Goal: Find specific page/section: Find specific page/section

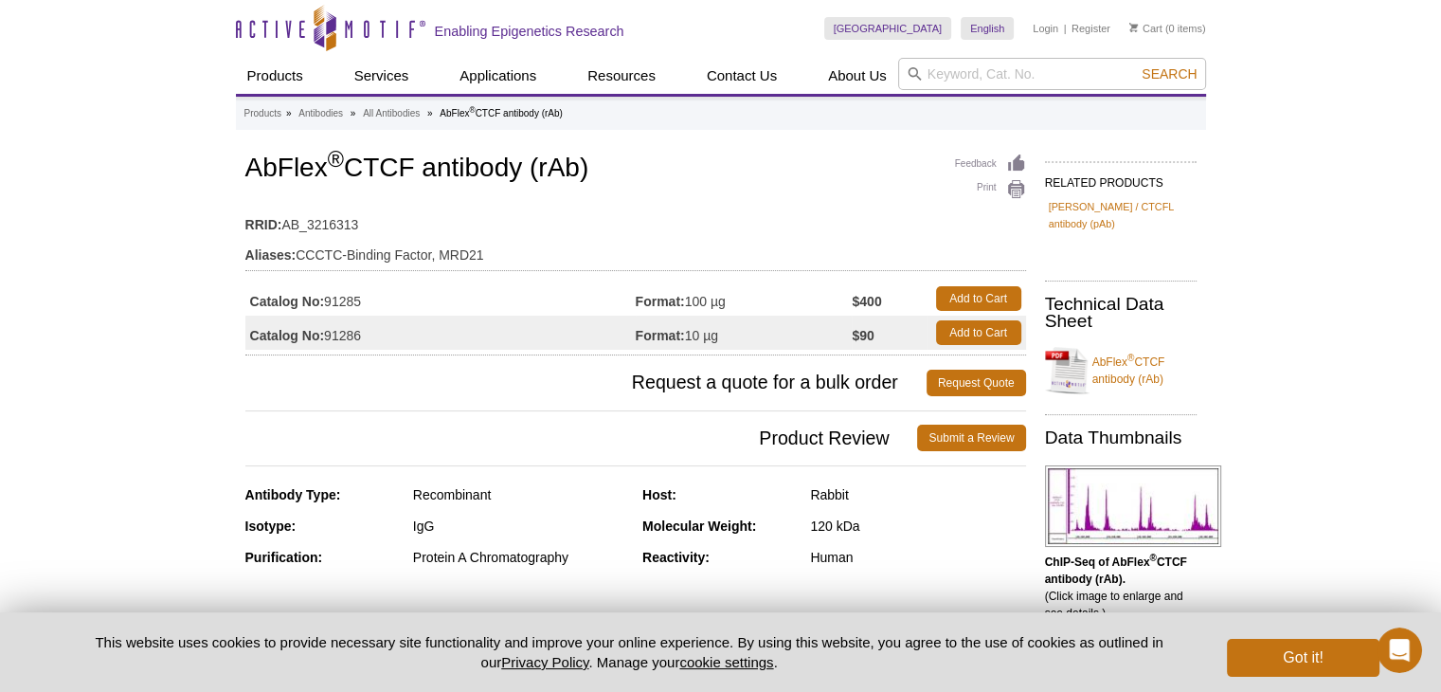
drag, startPoint x: 375, startPoint y: 302, endPoint x: 171, endPoint y: 285, distance: 205.4
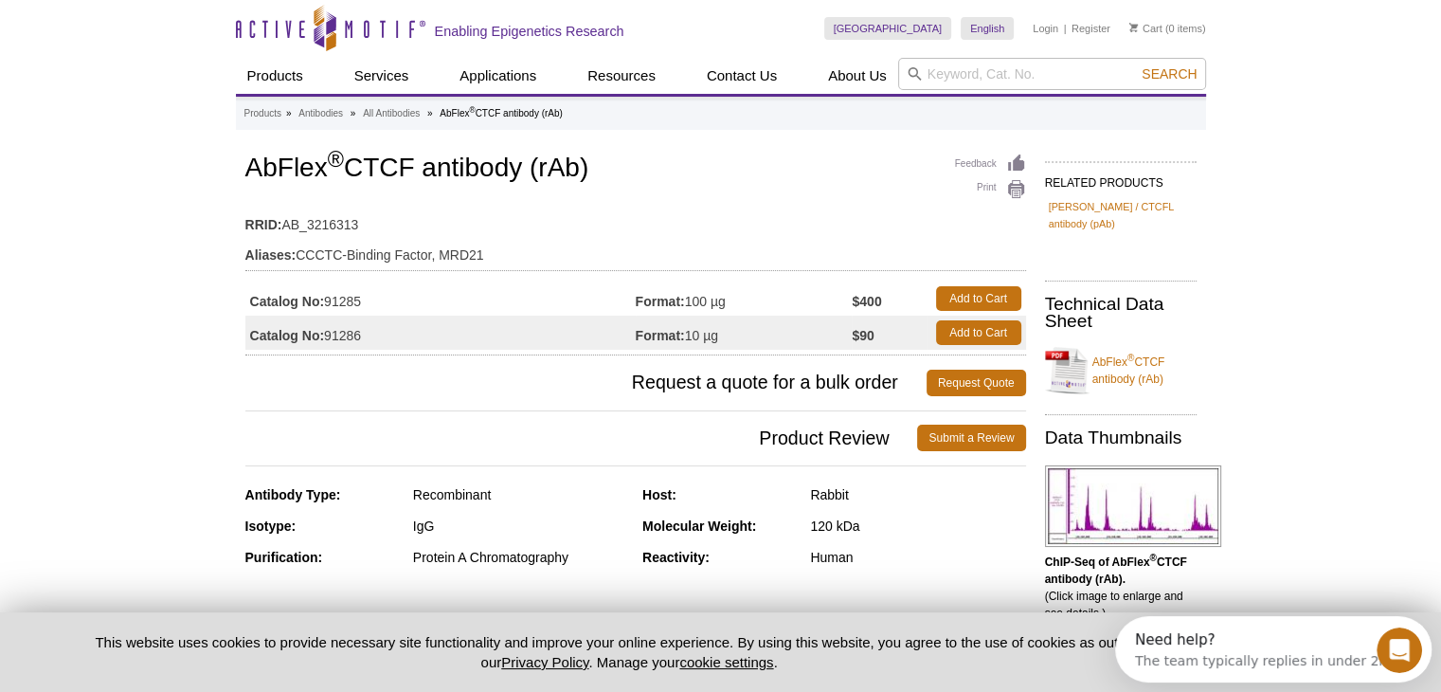
copy div "Catalog No: 91285"
click at [1054, 79] on input "search" at bounding box center [1052, 74] width 308 height 32
paste input "Catalog No: 91285"
drag, startPoint x: 656, startPoint y: 164, endPoint x: 111, endPoint y: 167, distance: 544.8
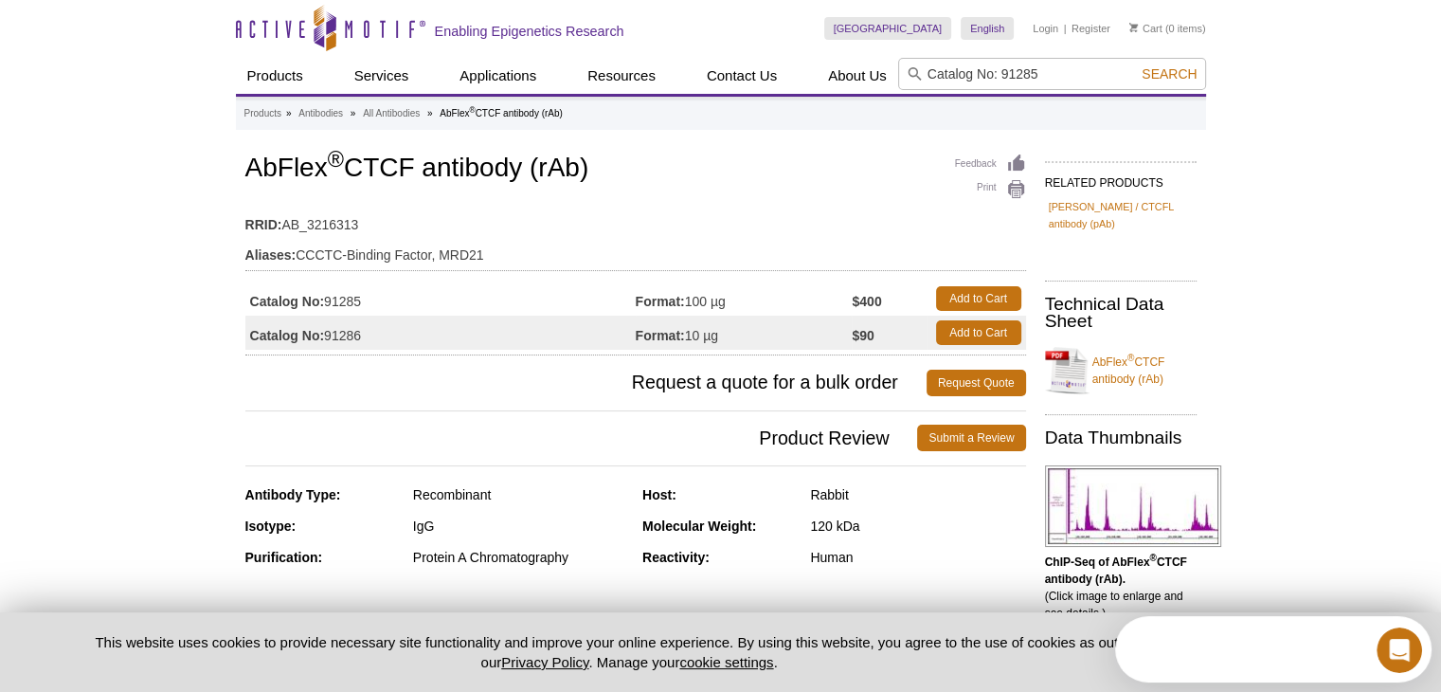
copy h1 "AbFlex ® CTCF antibody (rAb)"
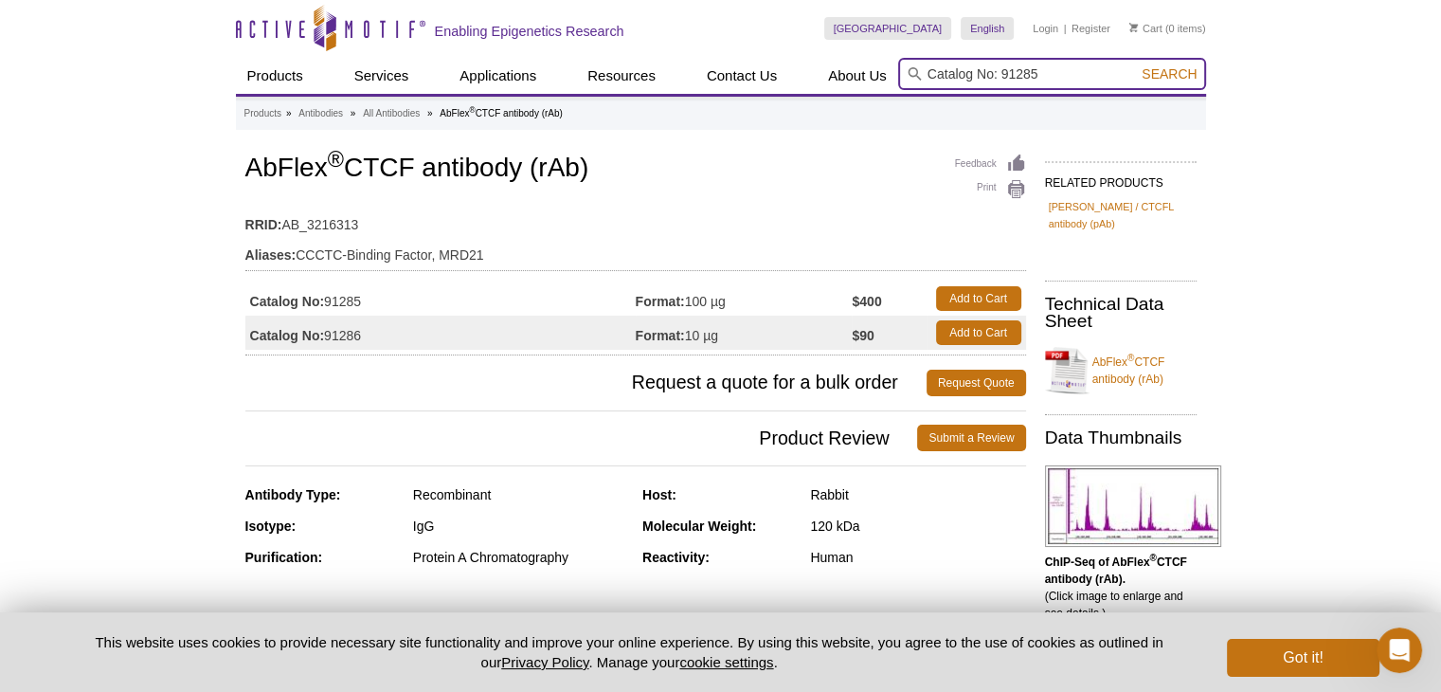
click at [928, 73] on input "Catalog No: 91285" at bounding box center [1052, 74] width 308 height 32
paste input "AbFlex® CTCF antibody (rAb)"
type input "AbFlex® CTCF antibody (rAb) Catalog No: 91285"
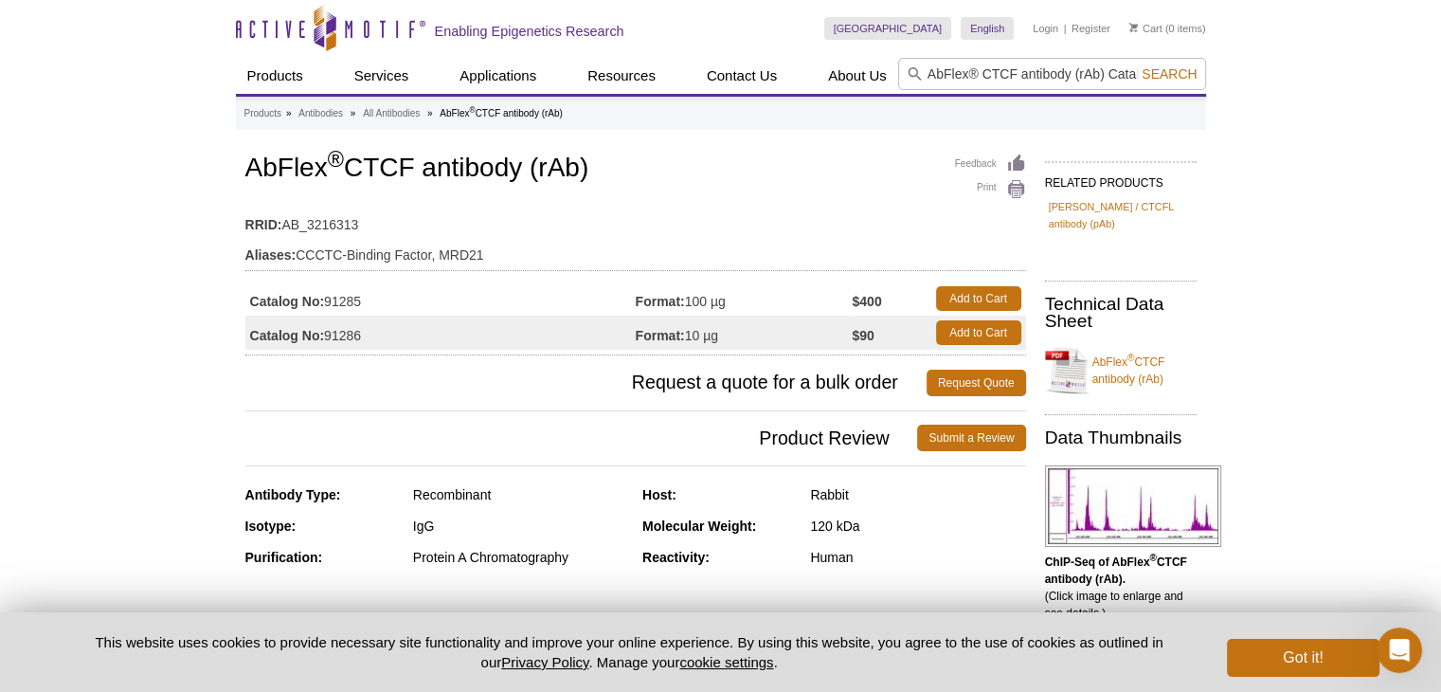
drag, startPoint x: 606, startPoint y: 175, endPoint x: 114, endPoint y: 151, distance: 493.3
click at [1028, 78] on input "AbFlex® CTCF antibody (rAb) Catalog No: 91285" at bounding box center [1052, 74] width 308 height 32
type input "61311"
click at [1136, 65] on button "Search" at bounding box center [1169, 73] width 66 height 17
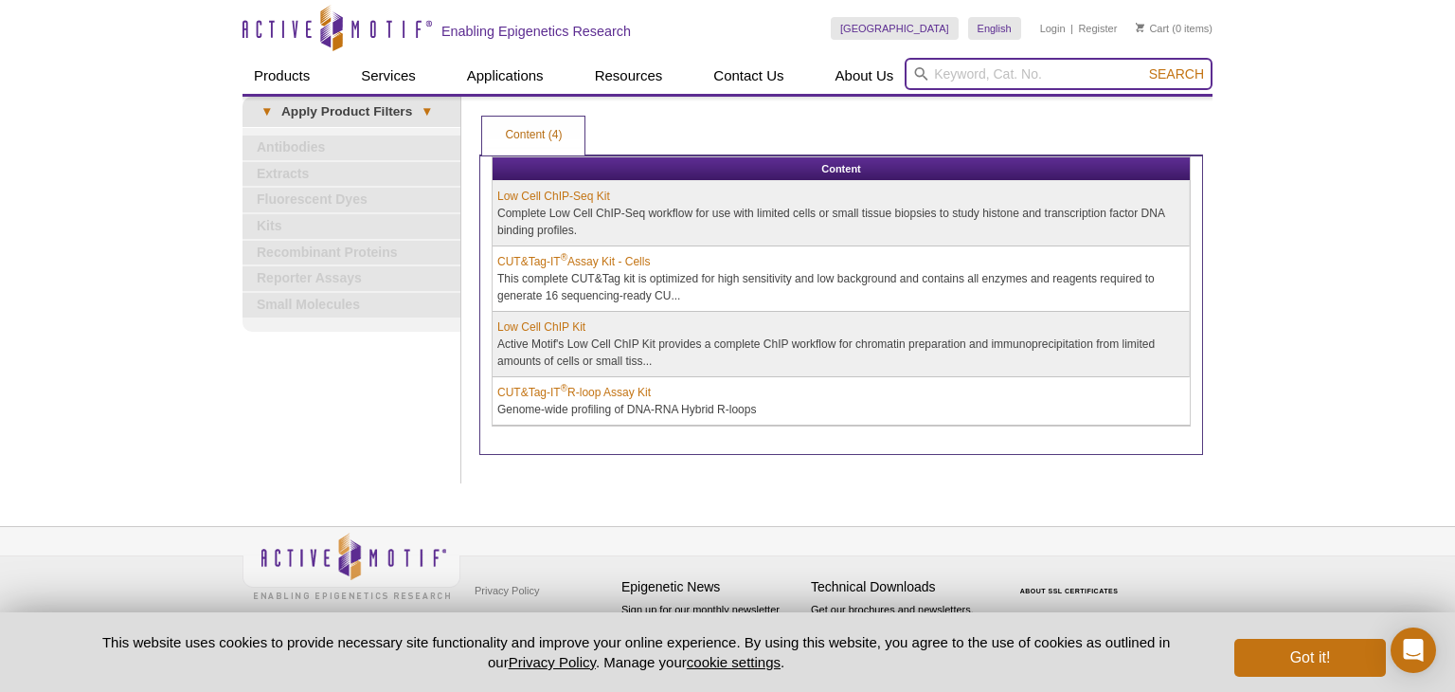
click at [998, 74] on input "search" at bounding box center [1059, 74] width 308 height 32
click at [1258, 171] on div "Active Motif Logo Enabling Epigenetics Research 0 Search Skip to content Active…" at bounding box center [727, 346] width 1455 height 692
